Goal: Manage account settings

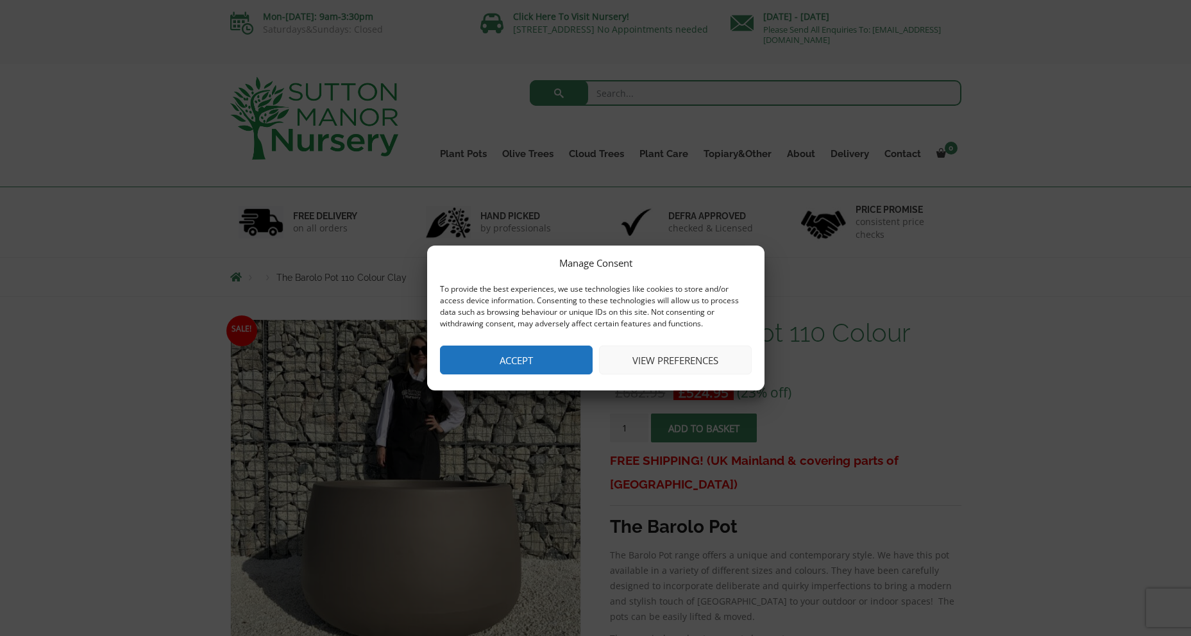
click at [645, 354] on button "View preferences" at bounding box center [675, 360] width 153 height 29
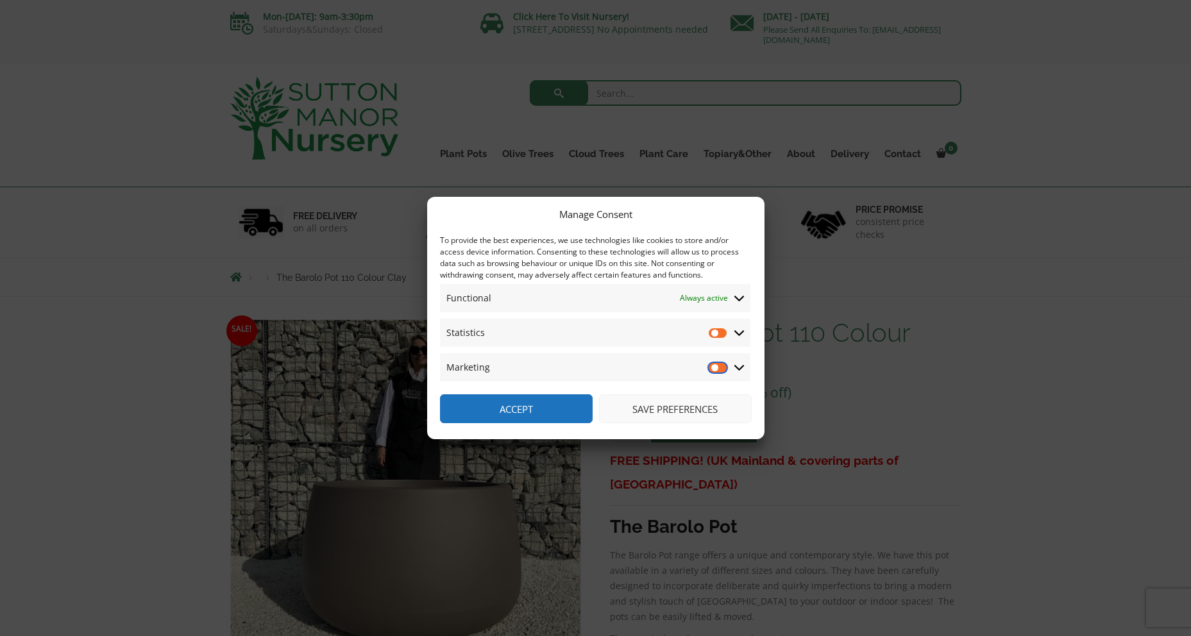
drag, startPoint x: 715, startPoint y: 366, endPoint x: 727, endPoint y: 364, distance: 12.3
click at [727, 364] on input "Marketing" at bounding box center [718, 367] width 19 height 13
drag, startPoint x: 724, startPoint y: 368, endPoint x: 708, endPoint y: 369, distance: 15.4
click at [709, 369] on input "Marketing" at bounding box center [718, 367] width 19 height 13
checkbox input "false"
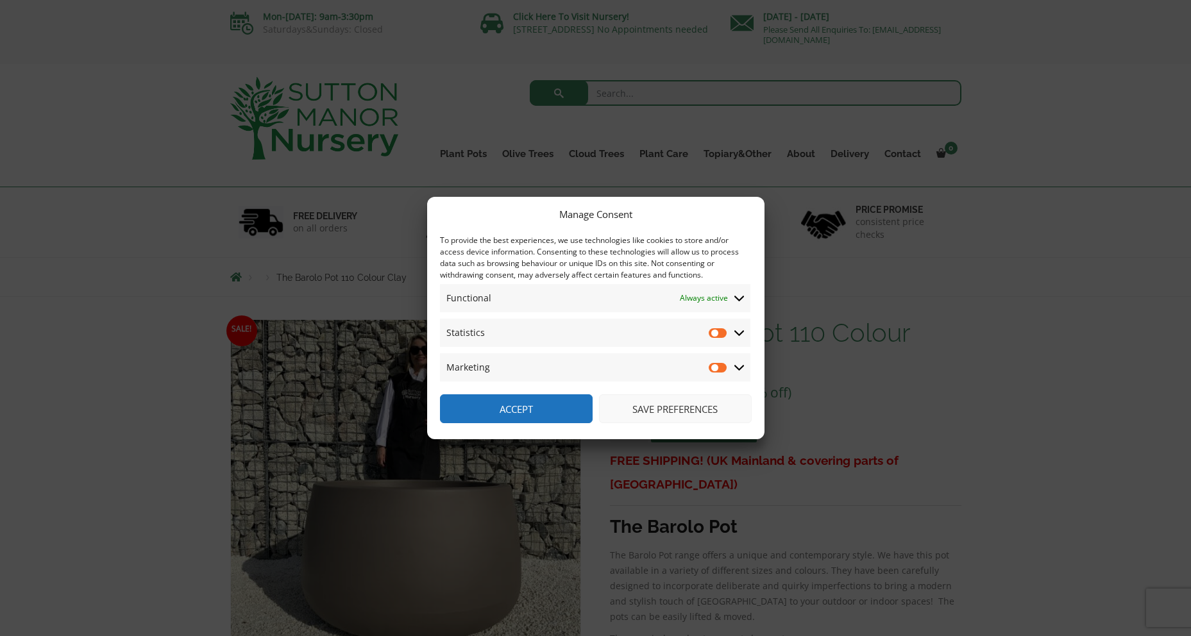
click at [677, 418] on button "Save preferences" at bounding box center [675, 408] width 153 height 29
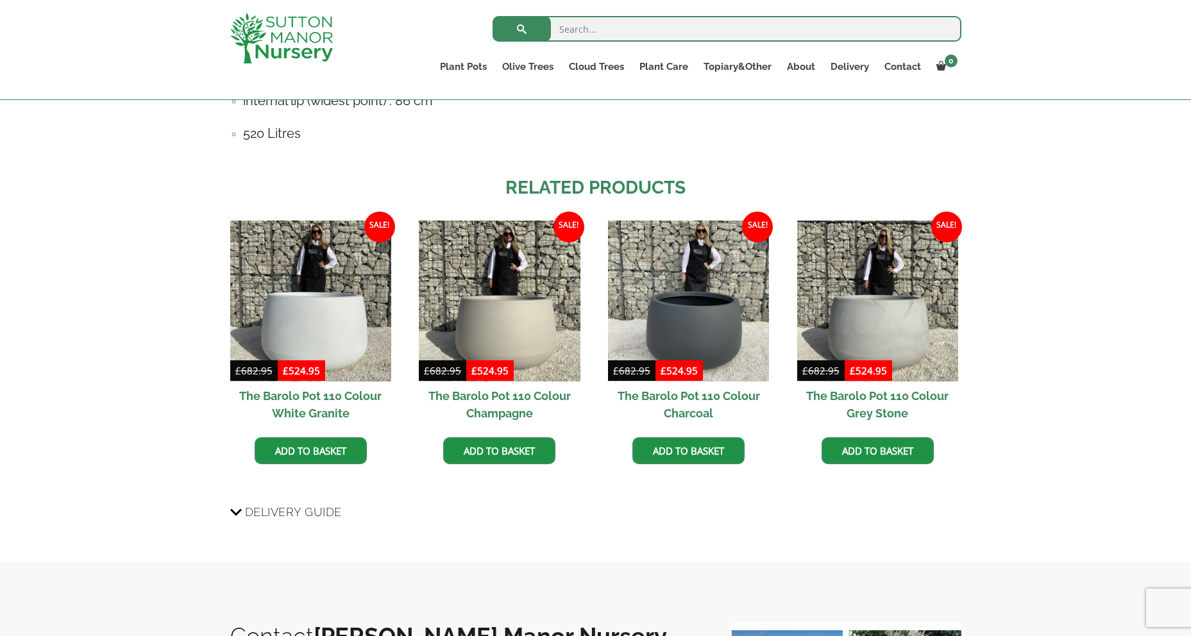
scroll to position [970, 0]
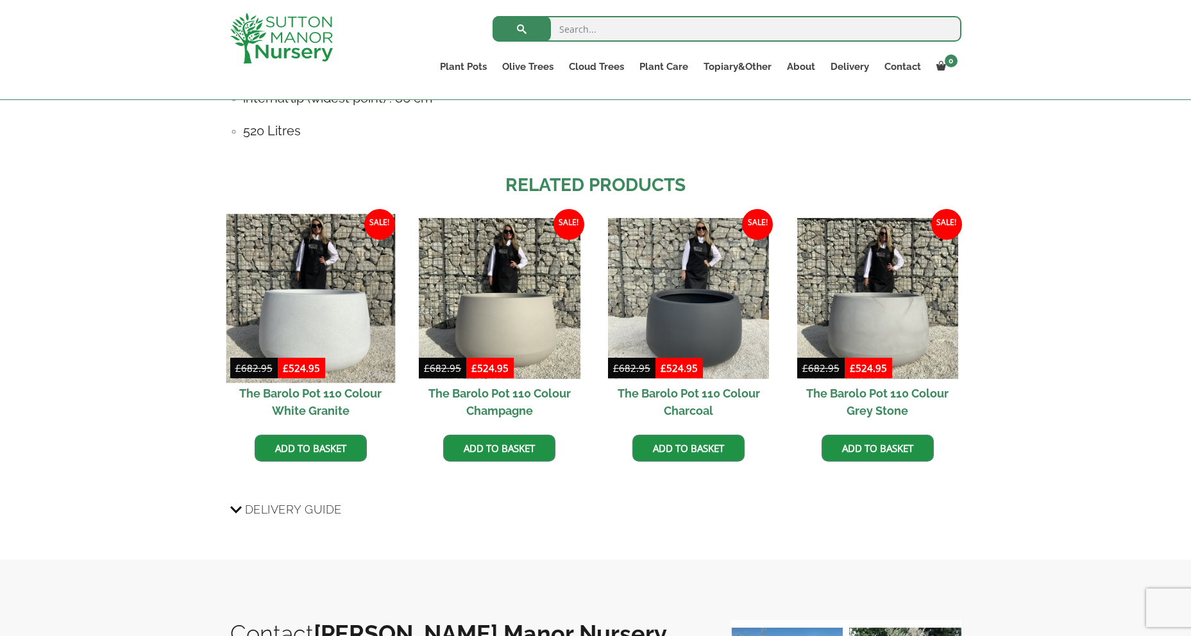
click at [309, 332] on img at bounding box center [310, 298] width 169 height 169
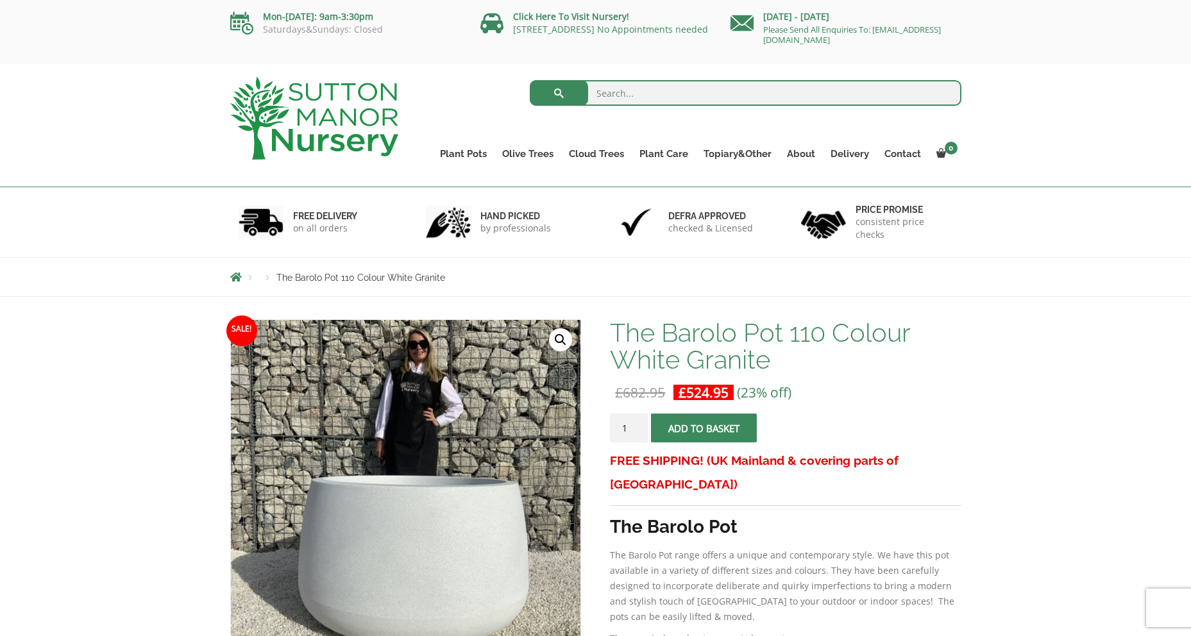
click at [825, 272] on nav "Products The Barolo Pot 110 Colour White Granite" at bounding box center [595, 277] width 731 height 10
click at [461, 95] on div "Search for:" at bounding box center [690, 96] width 544 height 38
